Goal: Information Seeking & Learning: Learn about a topic

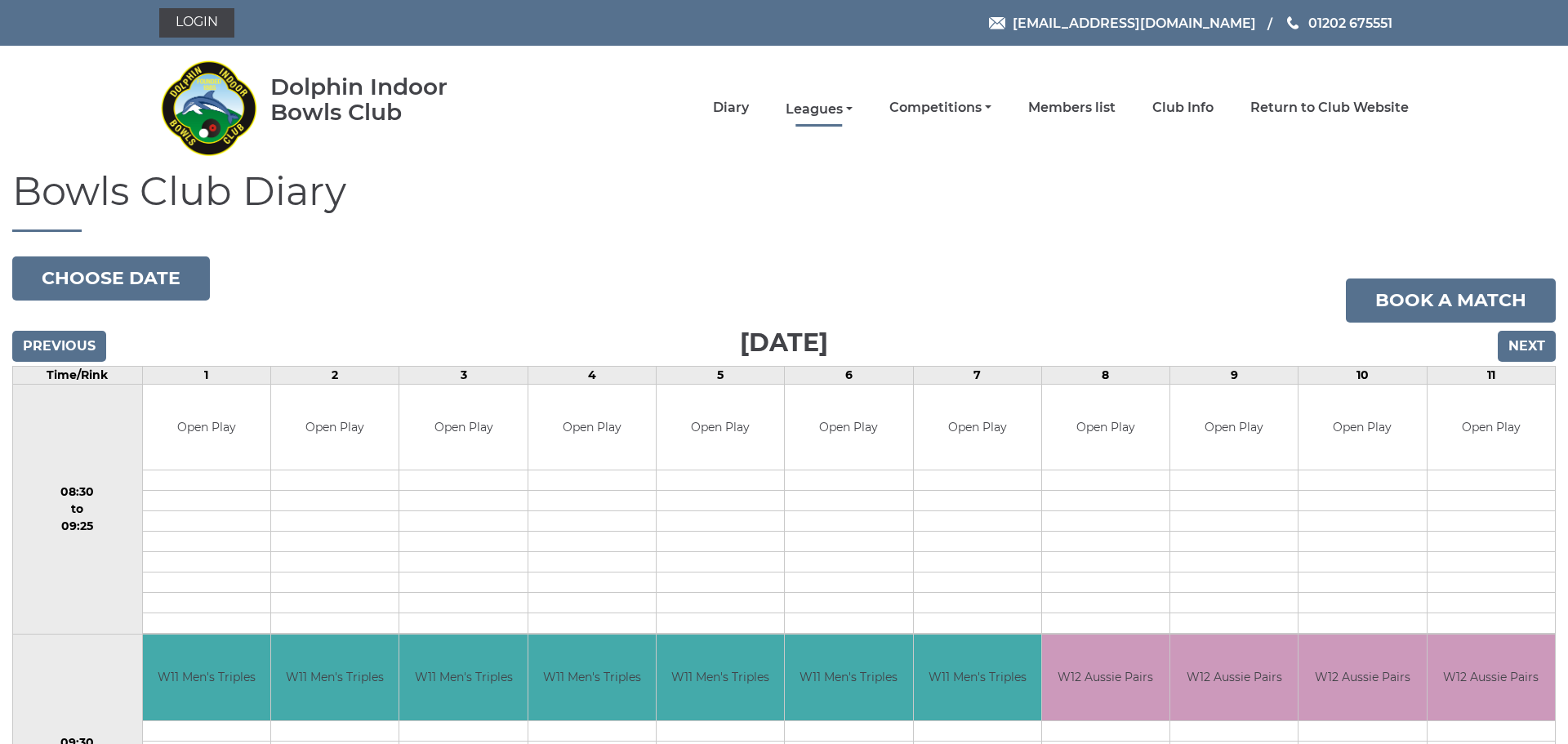
click at [821, 111] on link "Leagues" at bounding box center [819, 110] width 67 height 18
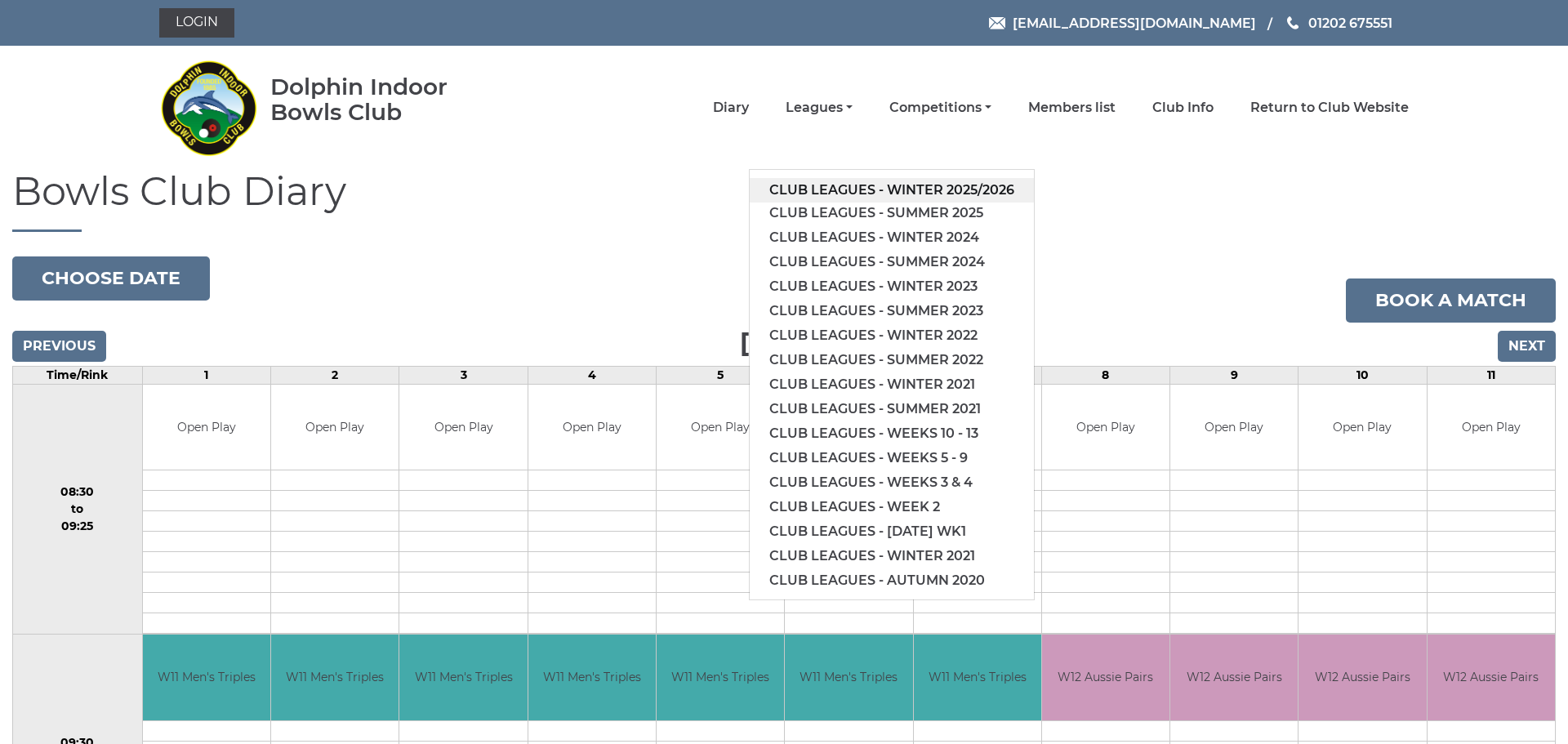
click at [833, 186] on link "Club leagues - Winter 2025/2026" at bounding box center [892, 190] width 284 height 24
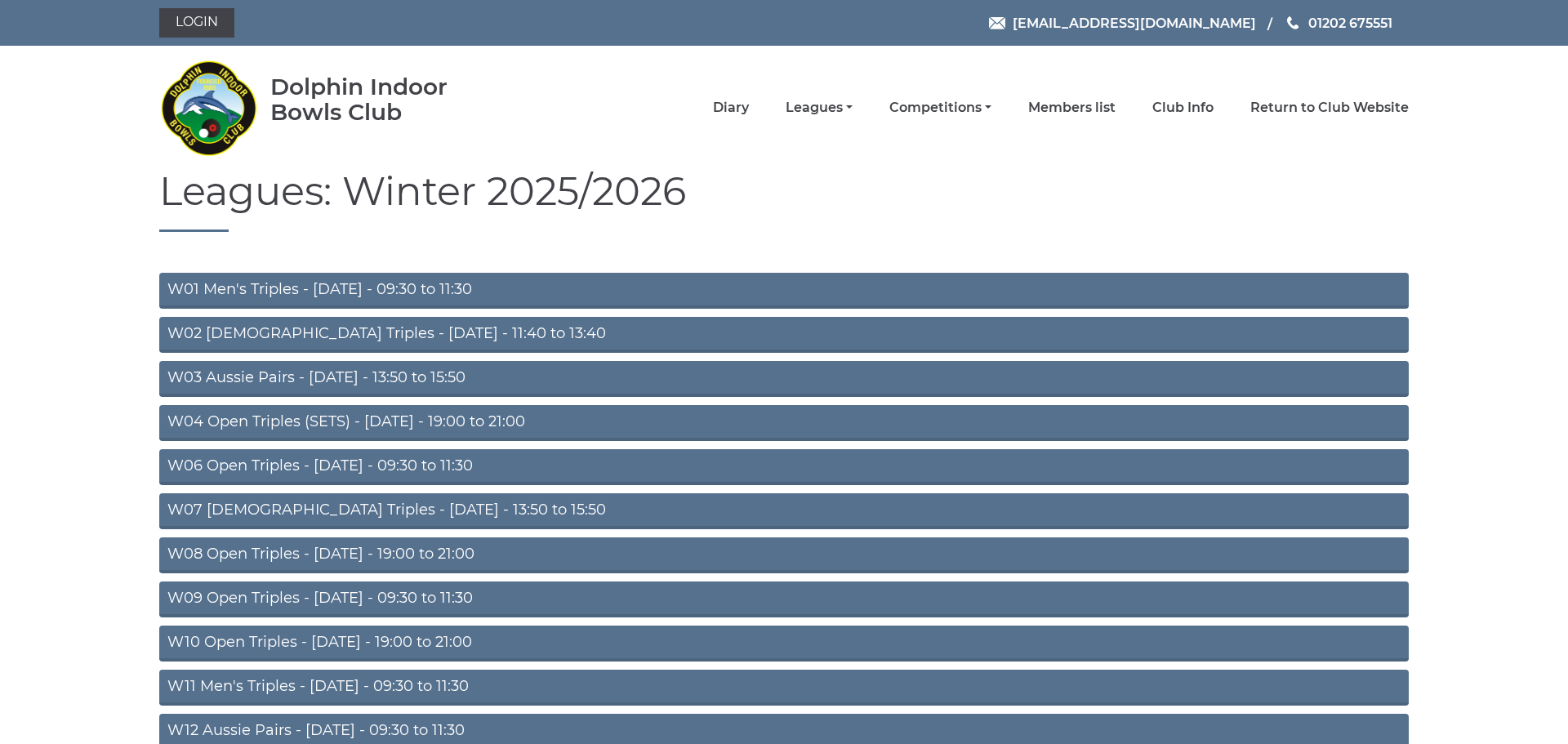
click at [410, 420] on link "W04 Open Triples (SETS) - Monday - 19:00 to 21:00" at bounding box center [784, 423] width 1249 height 36
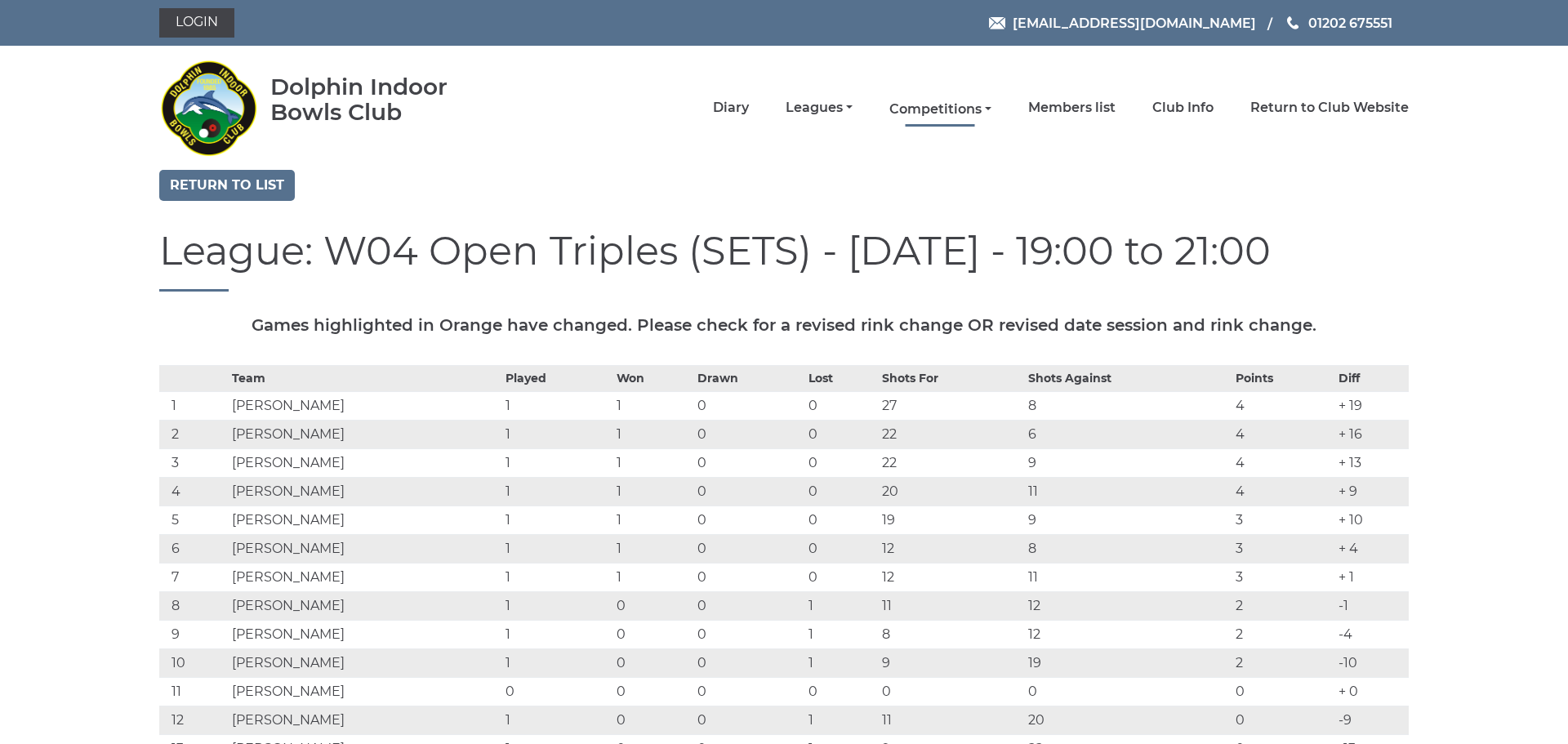
click at [927, 107] on link "Competitions" at bounding box center [940, 110] width 102 height 18
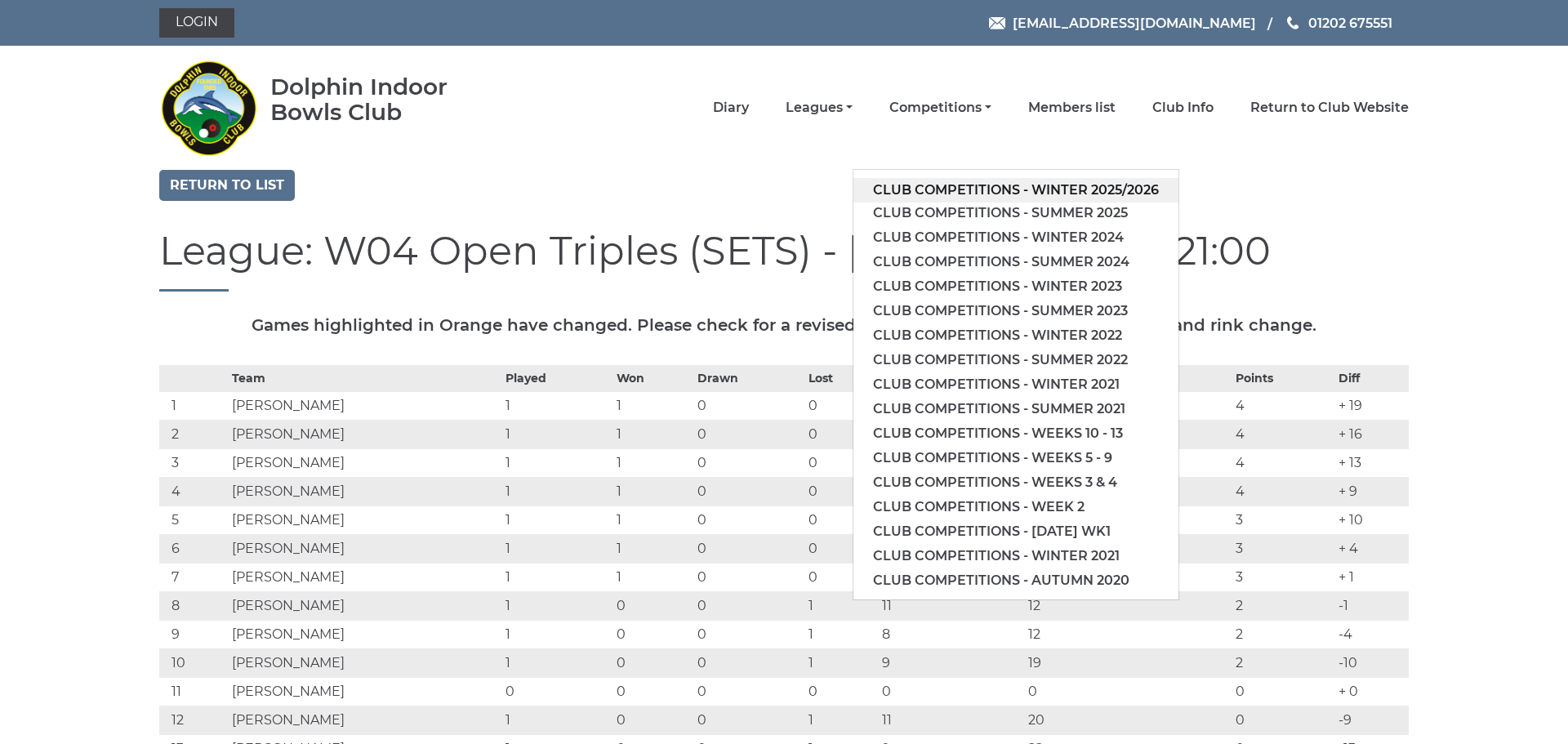
click at [911, 194] on link "Club competitions - Winter 2025/2026" at bounding box center [1016, 190] width 325 height 24
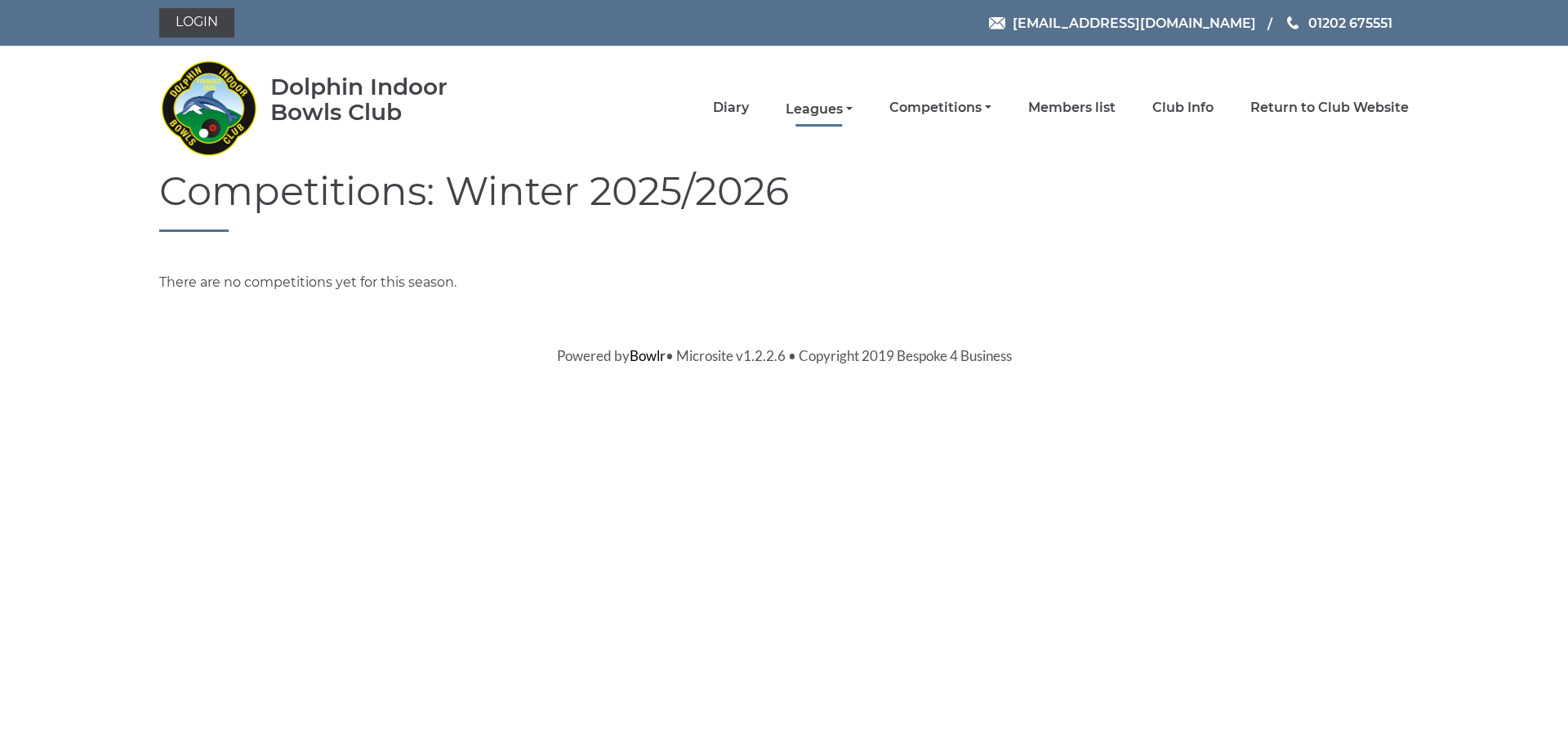
click at [810, 110] on link "Leagues" at bounding box center [819, 110] width 67 height 18
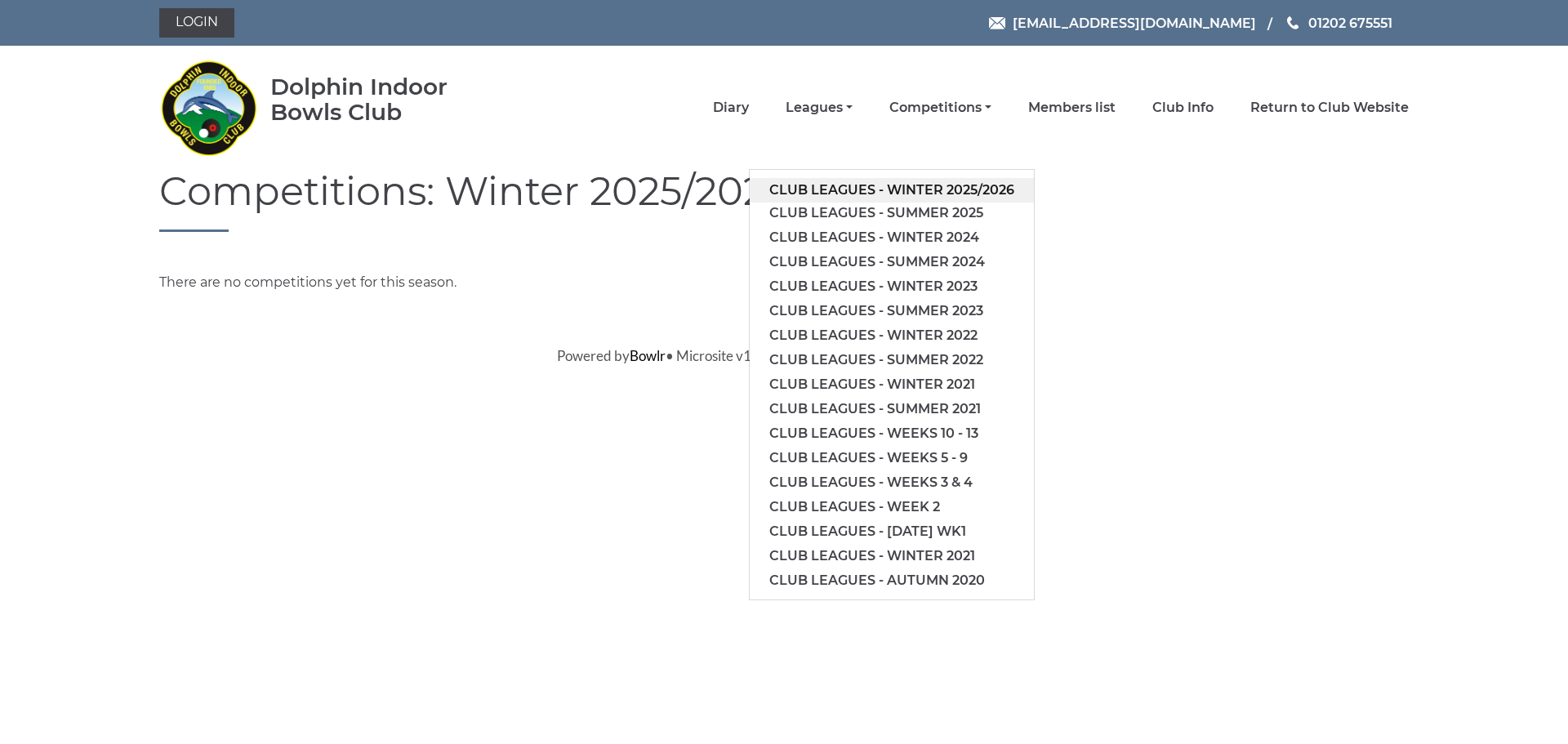
click at [872, 187] on link "Club leagues - Winter 2025/2026" at bounding box center [892, 190] width 284 height 24
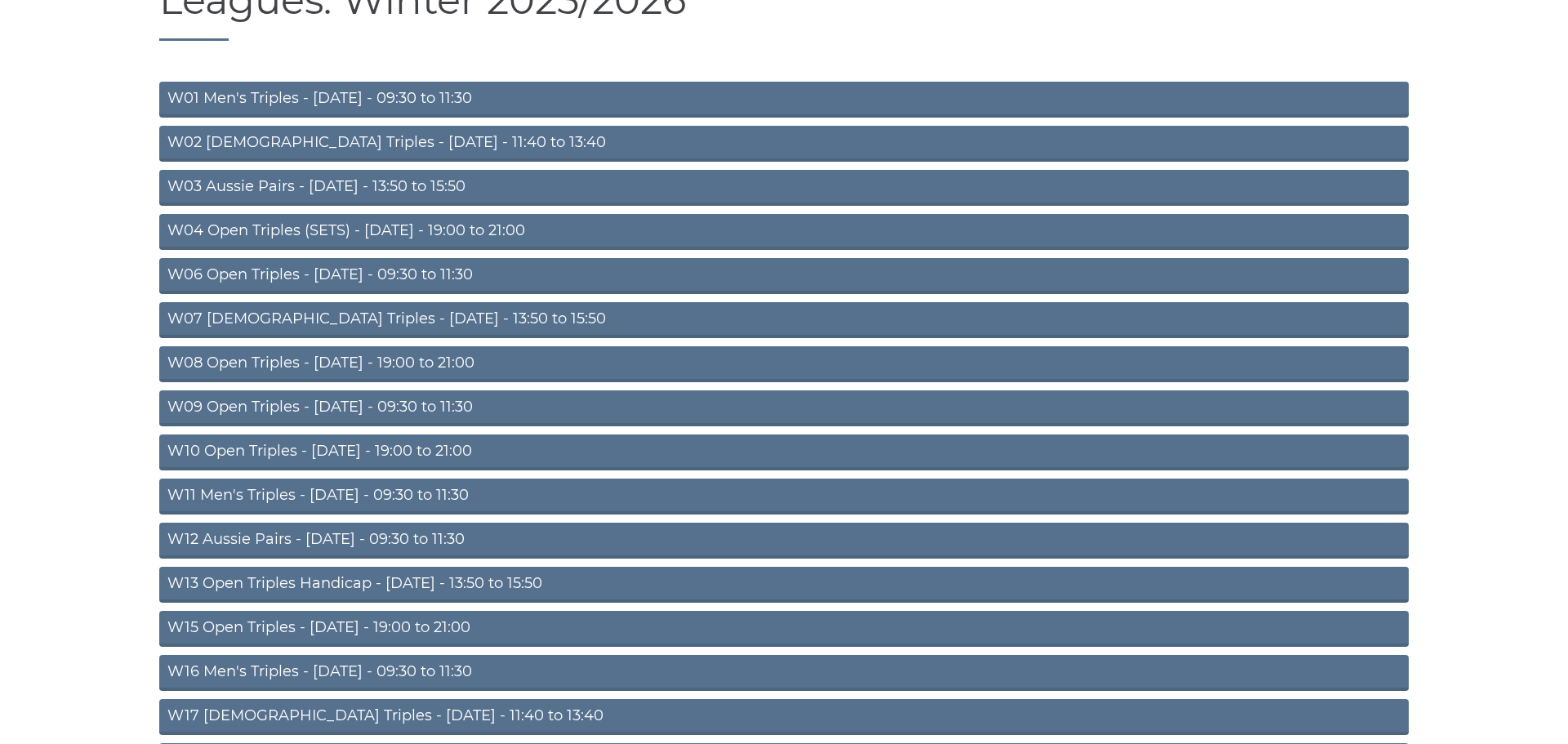
scroll to position [205, 0]
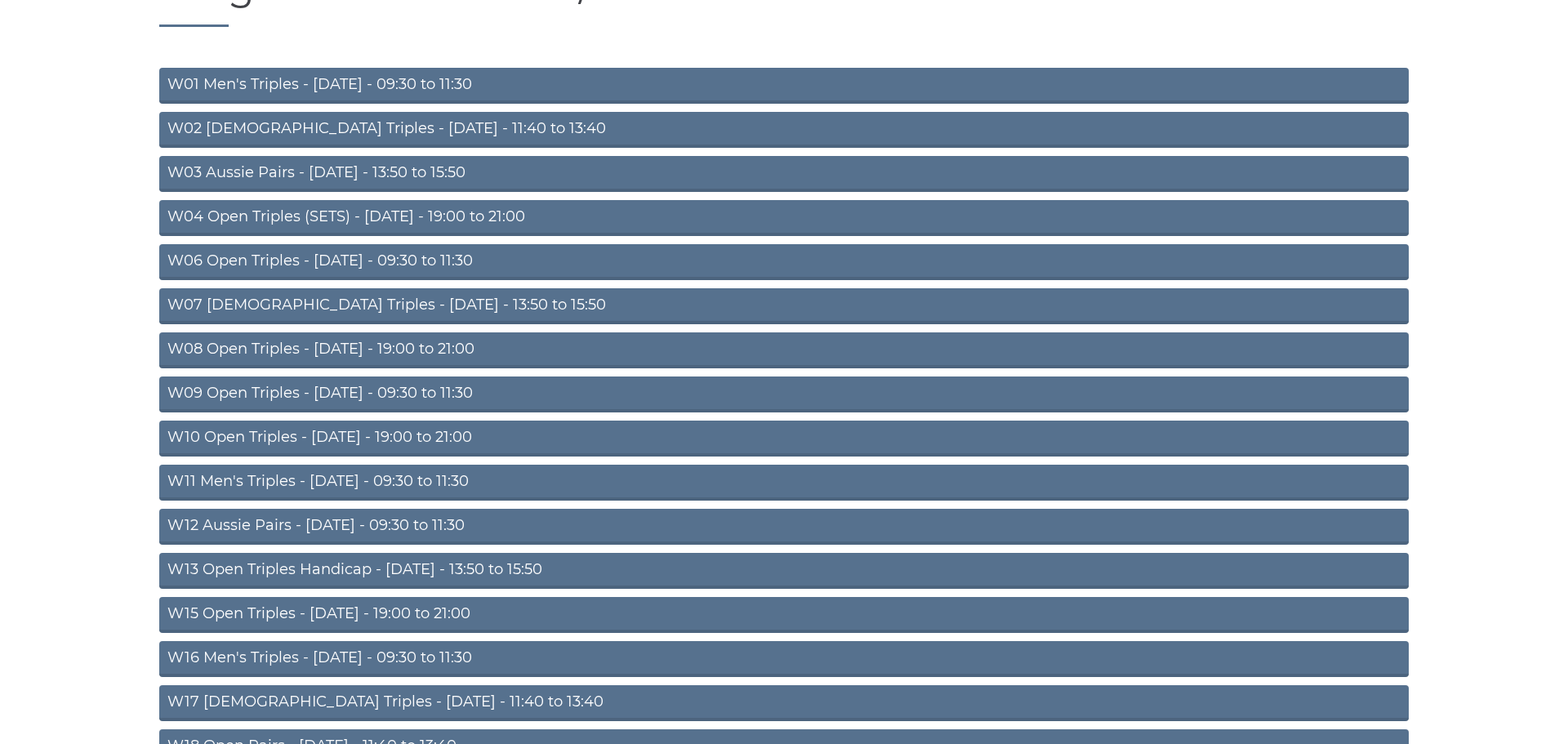
click at [316, 613] on link "W15 Open Triples - [DATE] - 19:00 to 21:00" at bounding box center [784, 615] width 1249 height 36
